Goal: Information Seeking & Learning: Learn about a topic

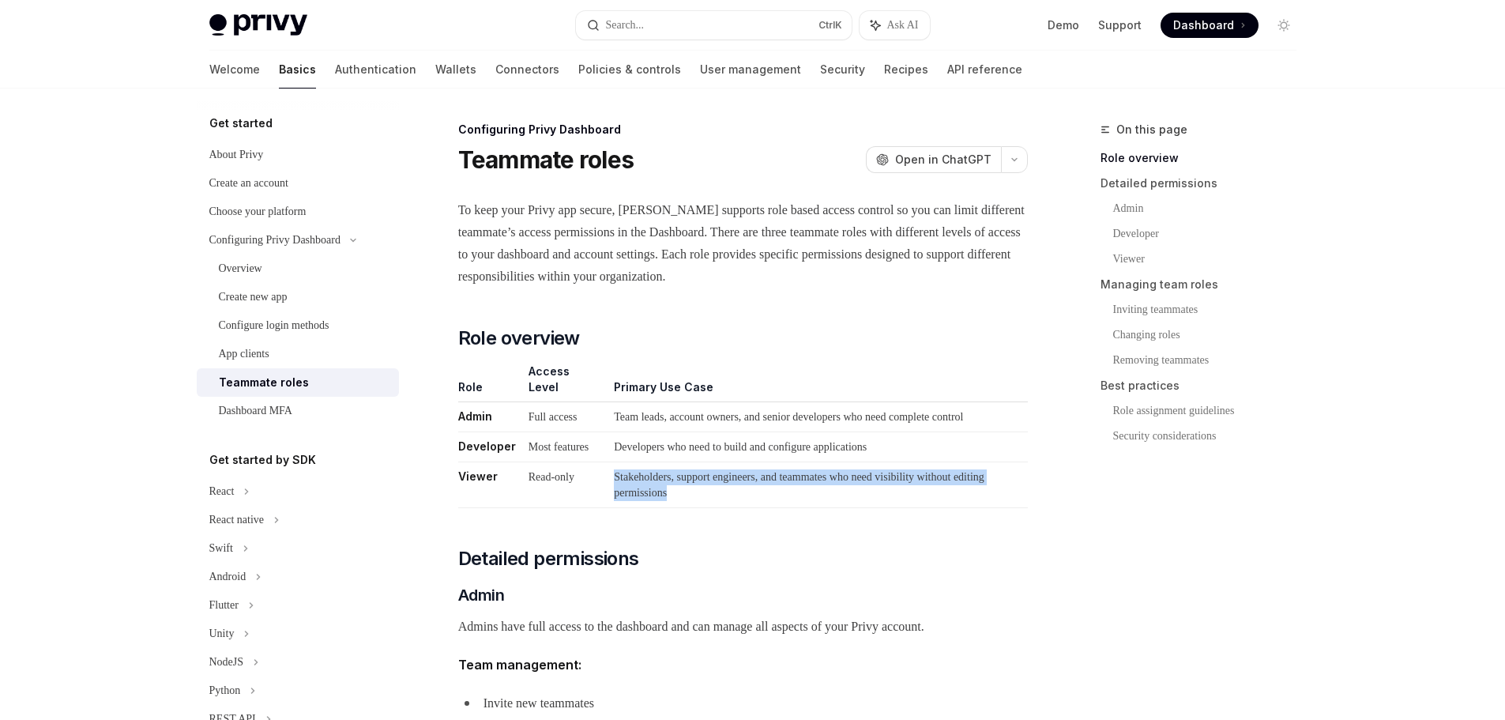
drag, startPoint x: 778, startPoint y: 507, endPoint x: 587, endPoint y: 485, distance: 192.5
click at [587, 485] on tr "Viewer Read-only Stakeholders, support engineers, and teammates who need visibi…" at bounding box center [743, 485] width 570 height 46
click at [695, 508] on td "Stakeholders, support engineers, and teammates who need visibility without edit…" at bounding box center [818, 485] width 420 height 46
click at [281, 272] on div "Overview" at bounding box center [304, 268] width 171 height 19
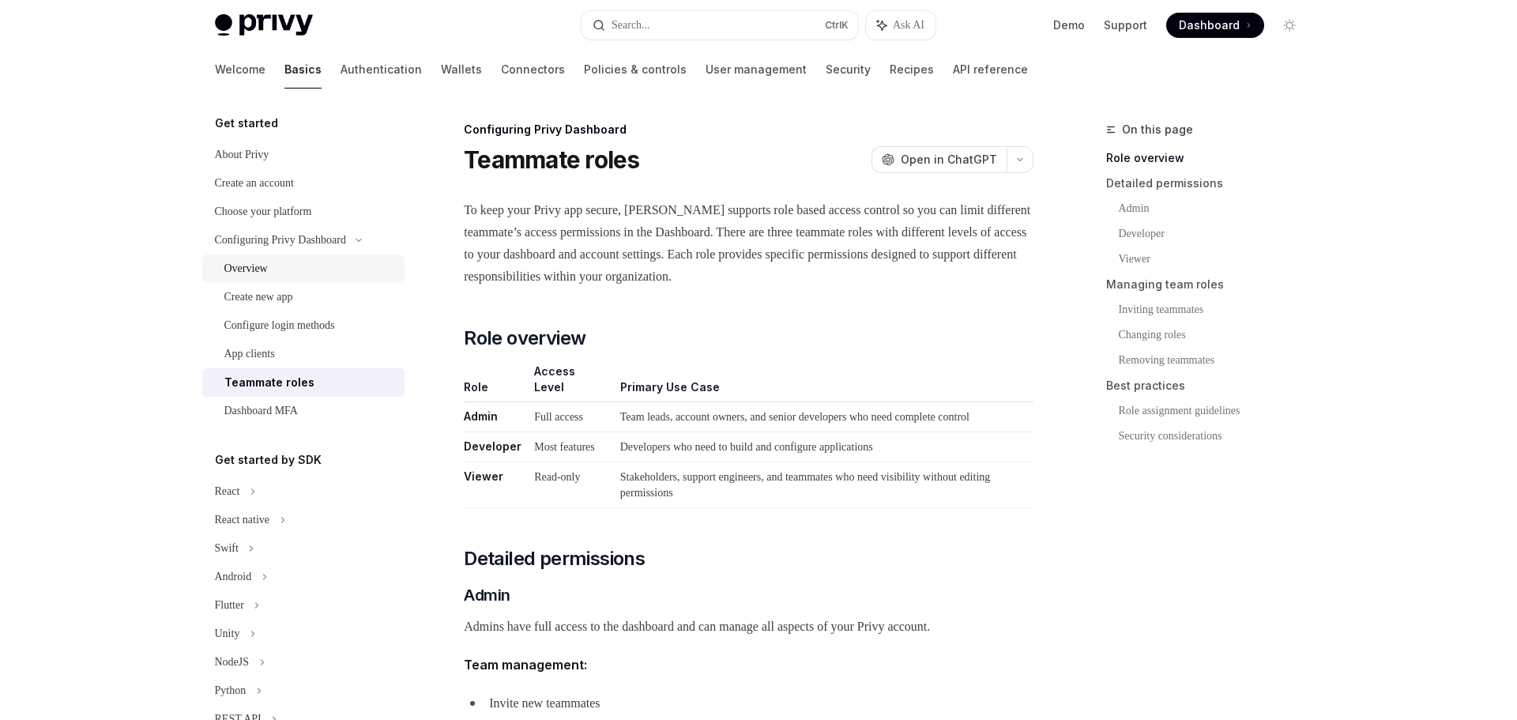
type textarea "*"
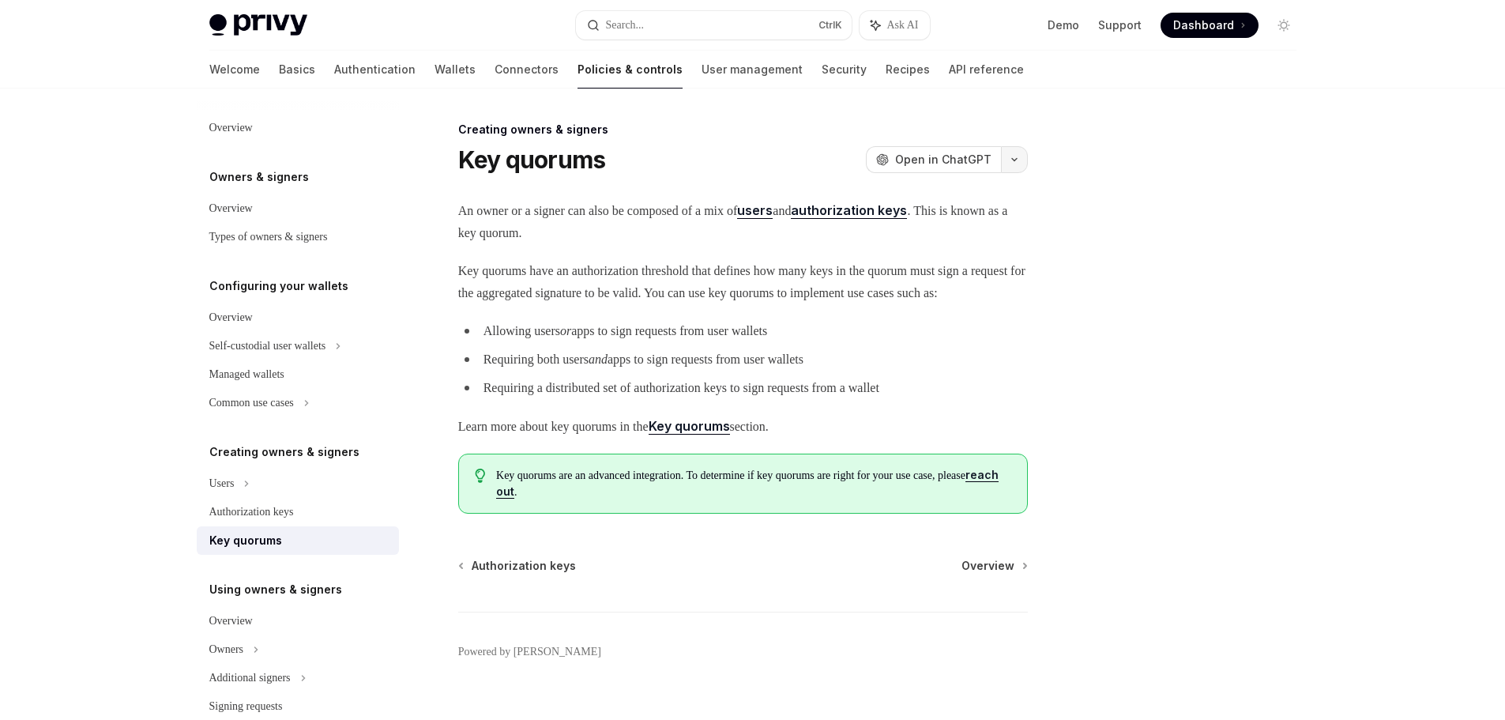
click at [1018, 159] on icon "button" at bounding box center [1014, 159] width 19 height 6
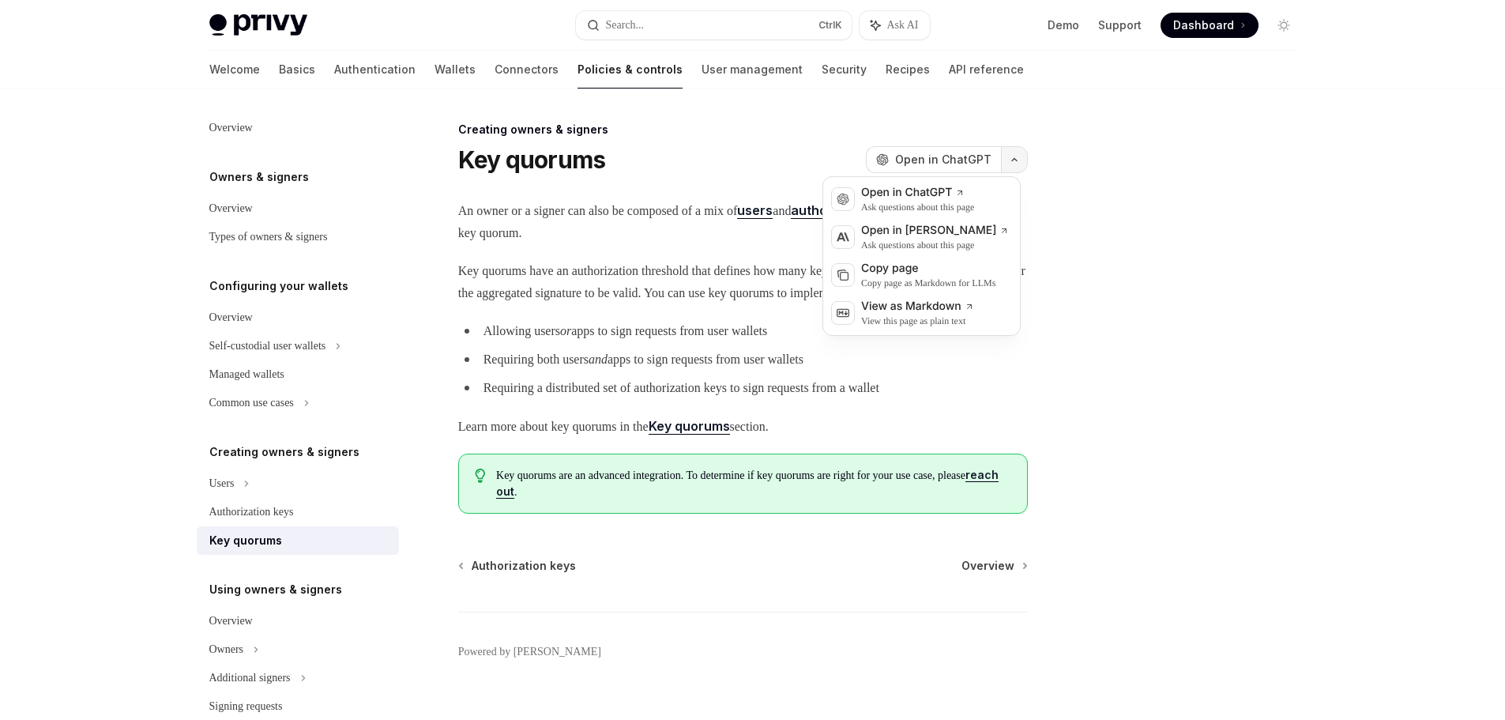
click at [1018, 159] on icon "button" at bounding box center [1014, 159] width 19 height 6
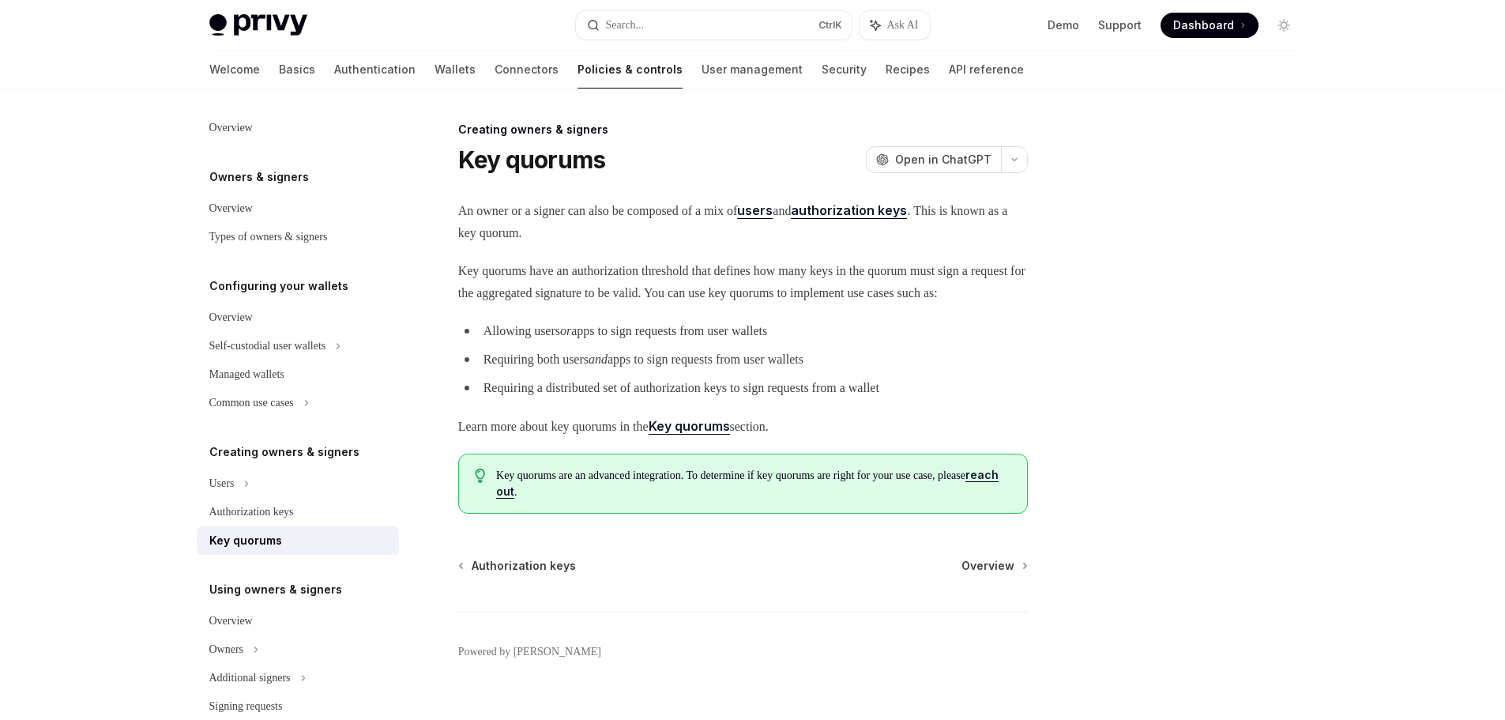
click at [730, 434] on strong "Key quorums" at bounding box center [689, 426] width 81 height 16
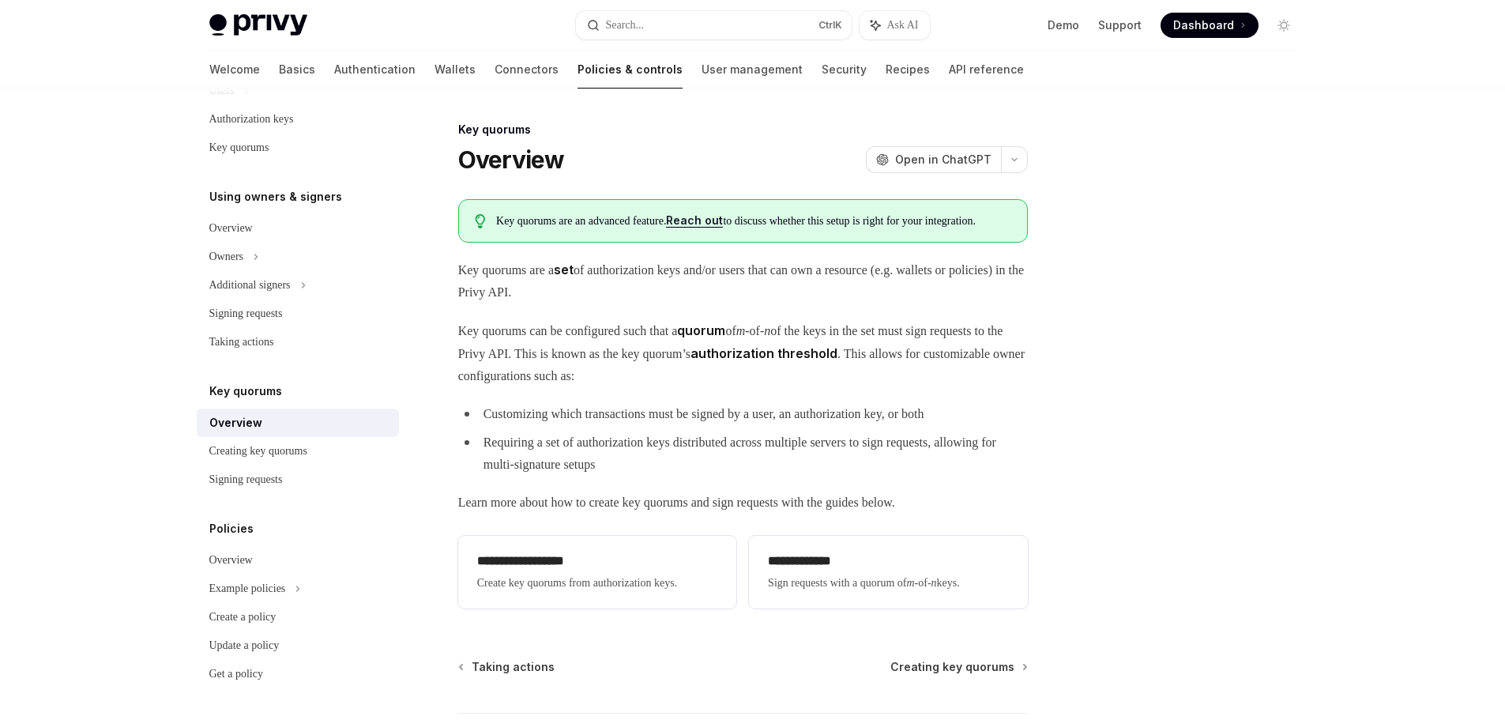
type textarea "*"
